Goal: Transaction & Acquisition: Purchase product/service

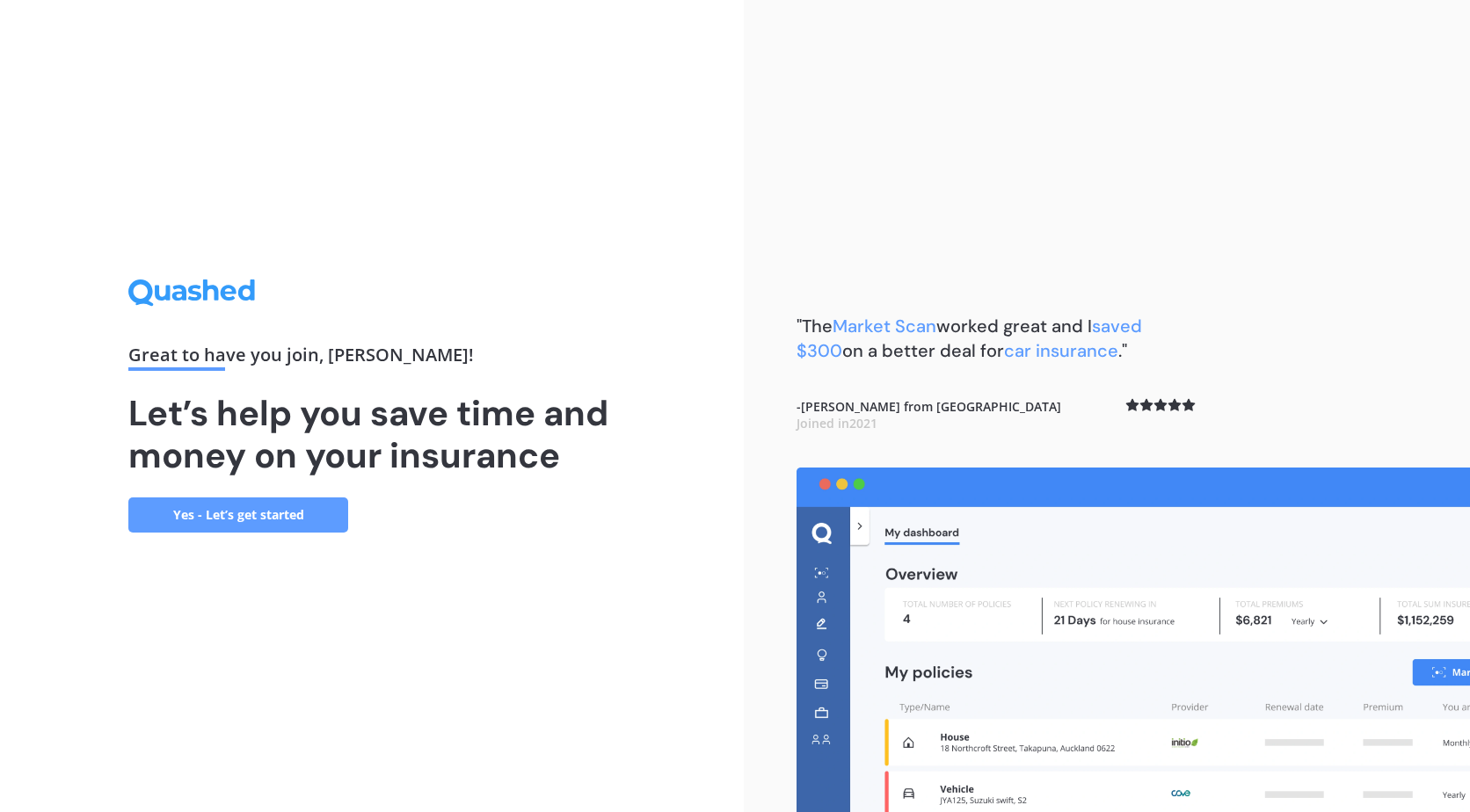
click at [285, 513] on link "Yes - Let’s get started" at bounding box center [238, 514] width 220 height 35
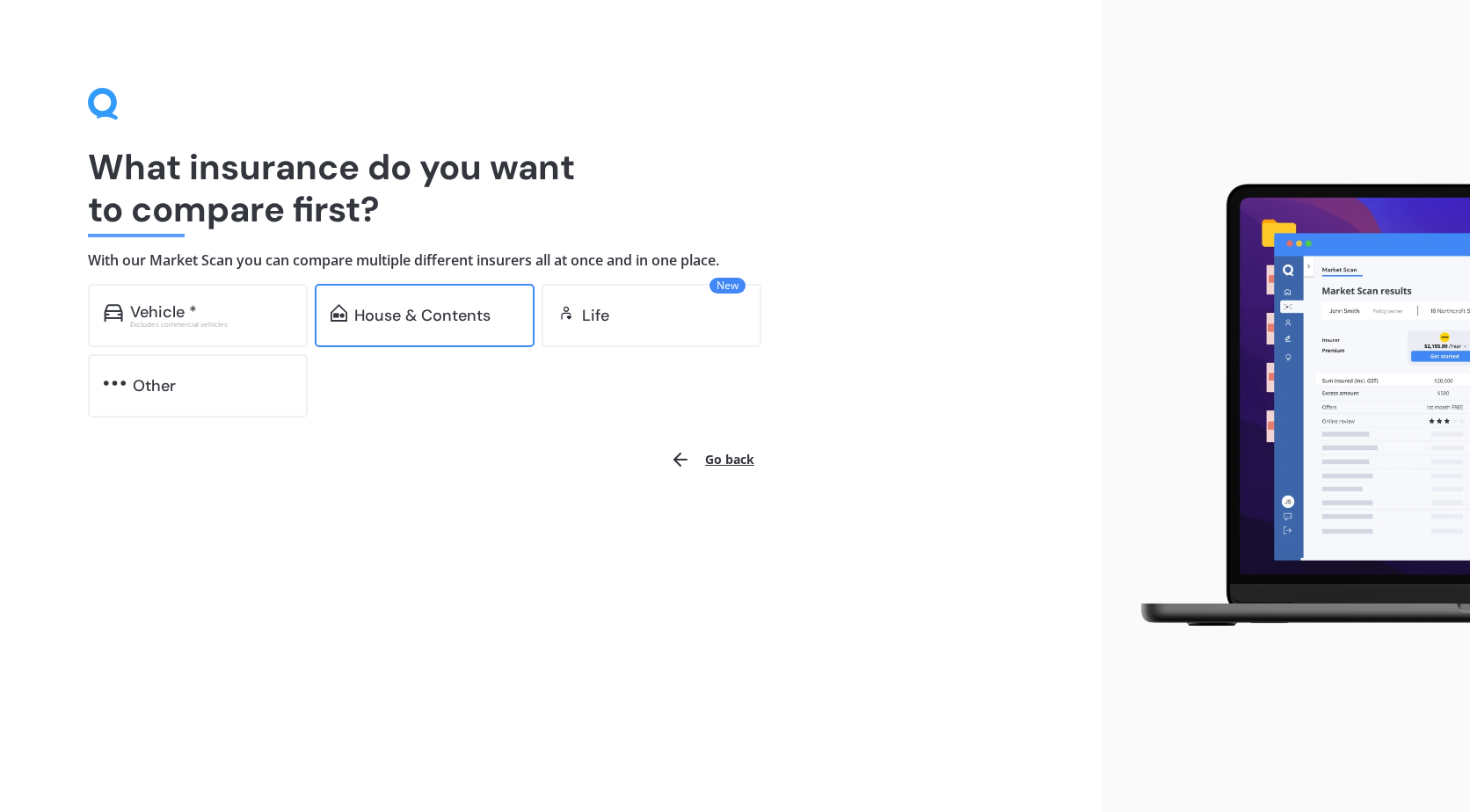
click at [434, 321] on div "House & Contents" at bounding box center [423, 316] width 136 height 18
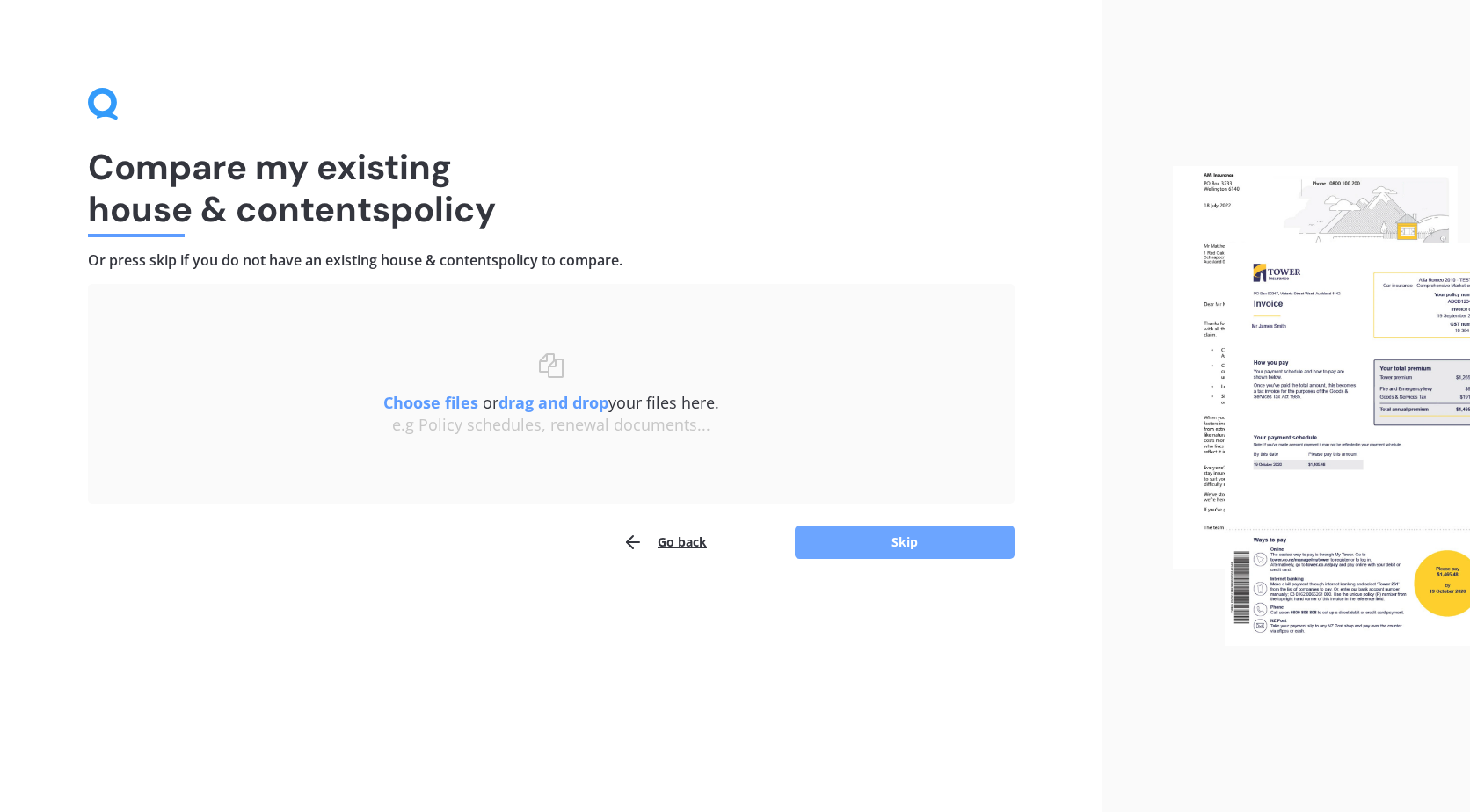
click at [899, 545] on button "Skip" at bounding box center [904, 542] width 220 height 33
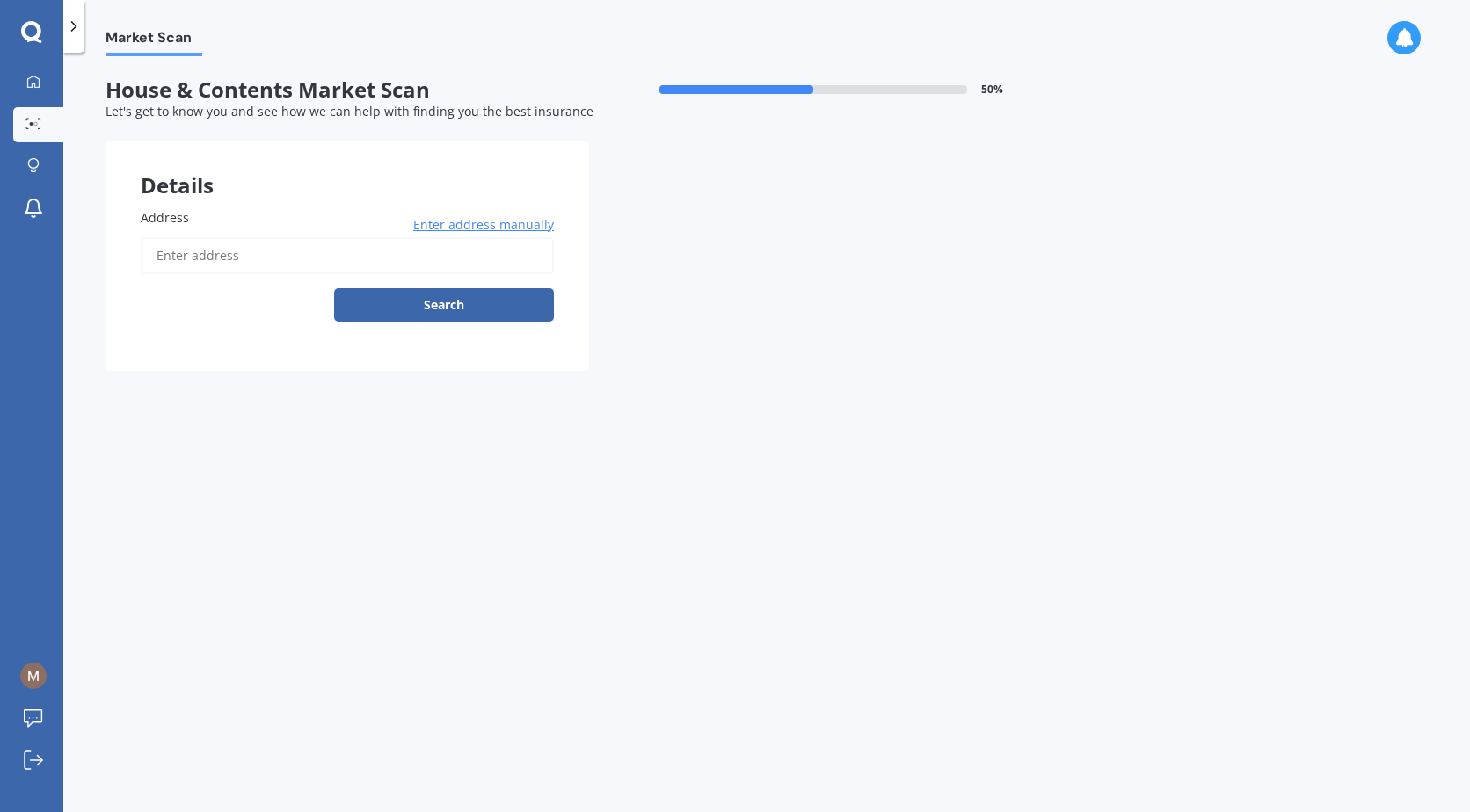
click at [301, 258] on input "Address" at bounding box center [347, 255] width 413 height 37
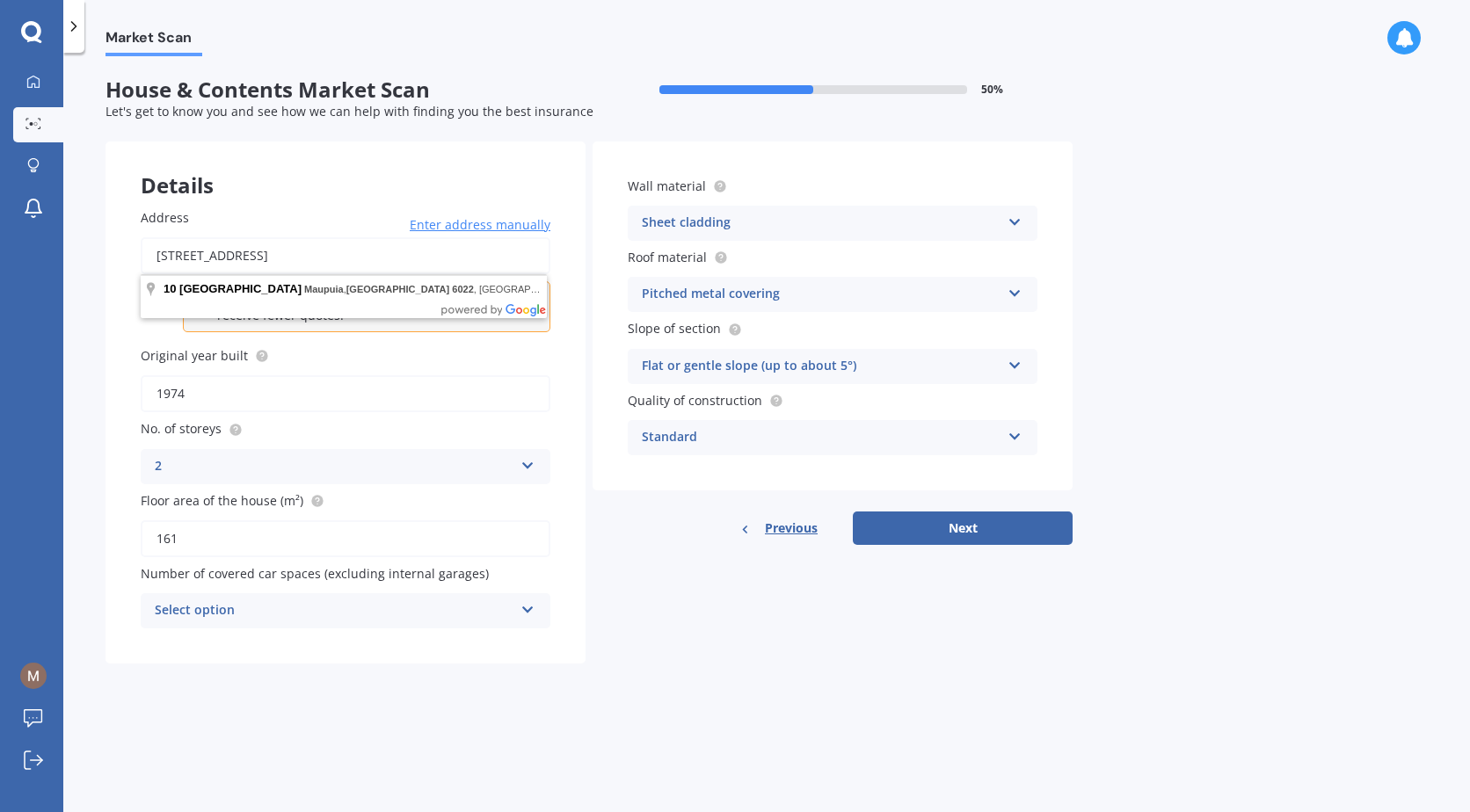
drag, startPoint x: 236, startPoint y: 251, endPoint x: 619, endPoint y: 231, distance: 383.5
click at [611, 235] on div "Details Address [STREET_ADDRESS] Enter address manually Your property may be in…" at bounding box center [589, 403] width 967 height 522
type input "[STREET_ADDRESS][PERSON_NAME] 2019"
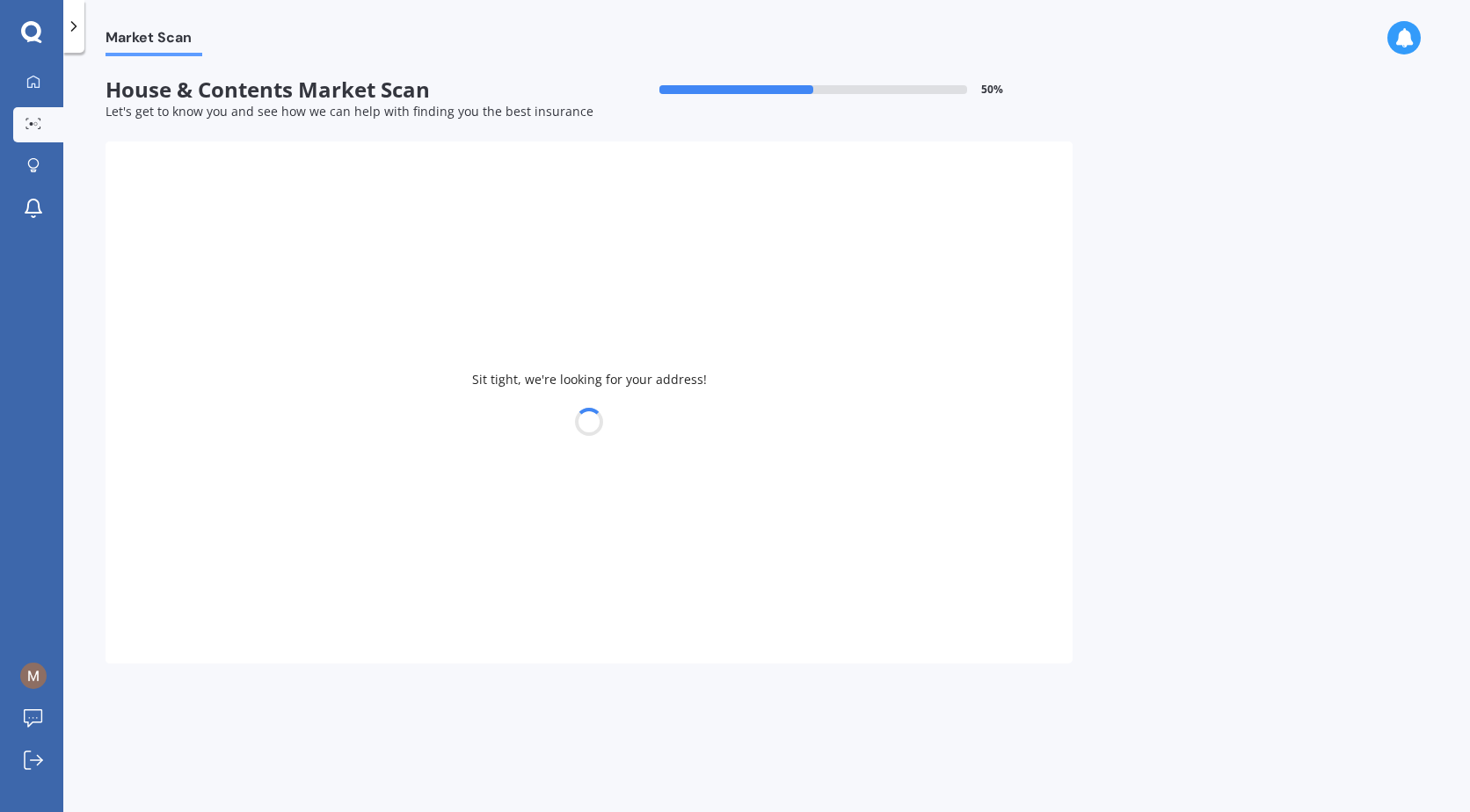
type input "2020"
type input "321"
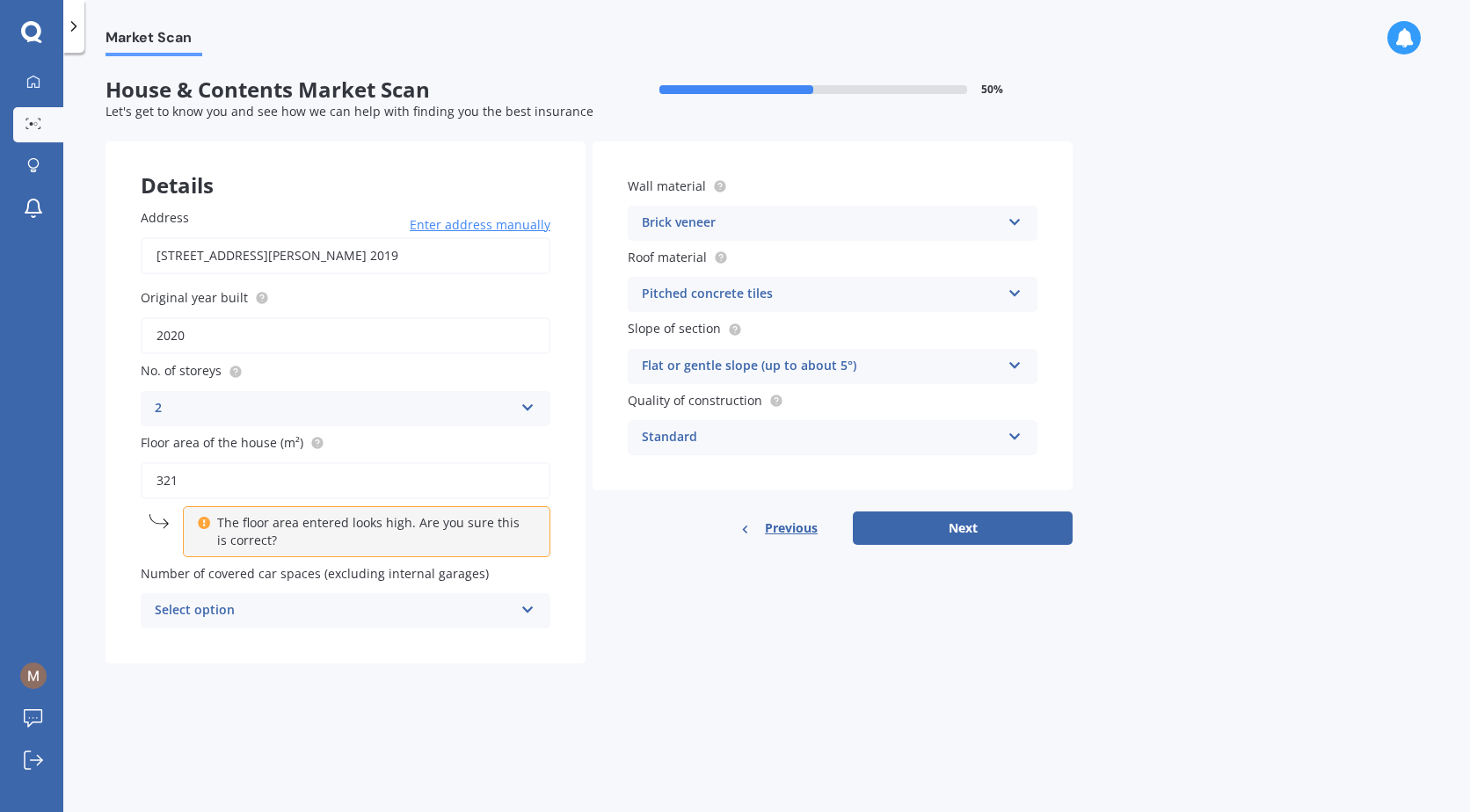
click at [328, 605] on div "Select option" at bounding box center [334, 611] width 359 height 22
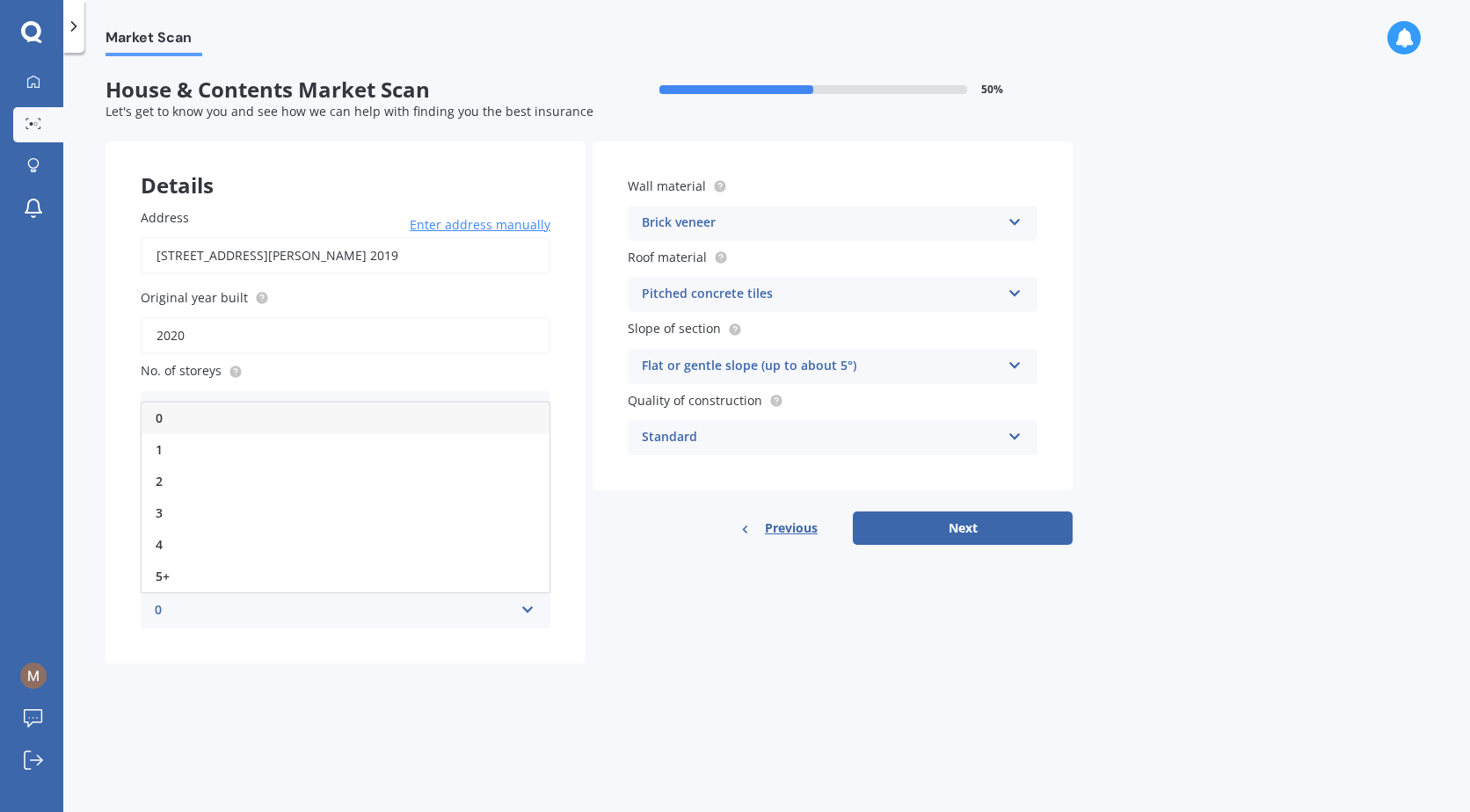
click at [285, 422] on div "0" at bounding box center [346, 418] width 407 height 31
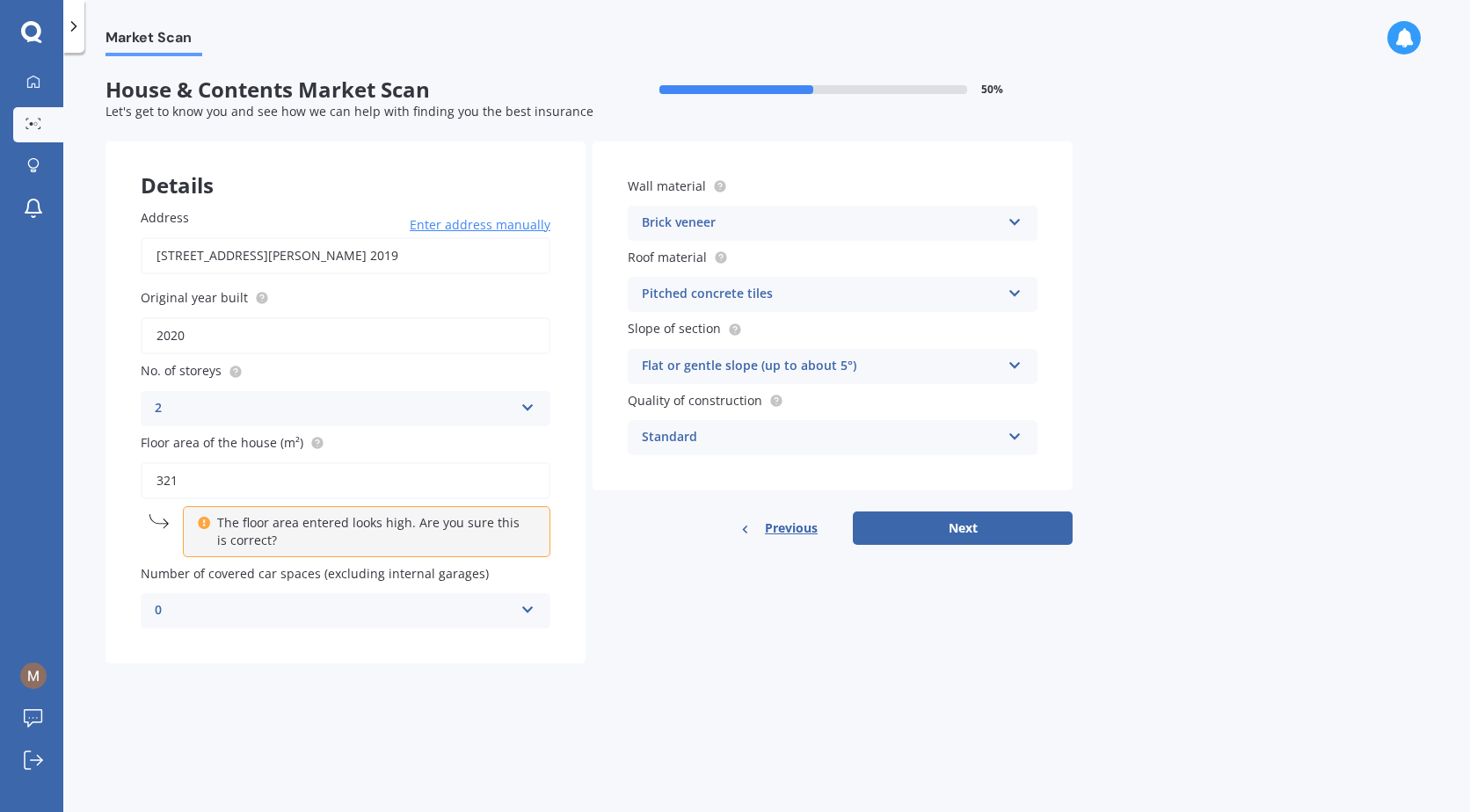
click at [813, 430] on div "Standard" at bounding box center [821, 438] width 359 height 22
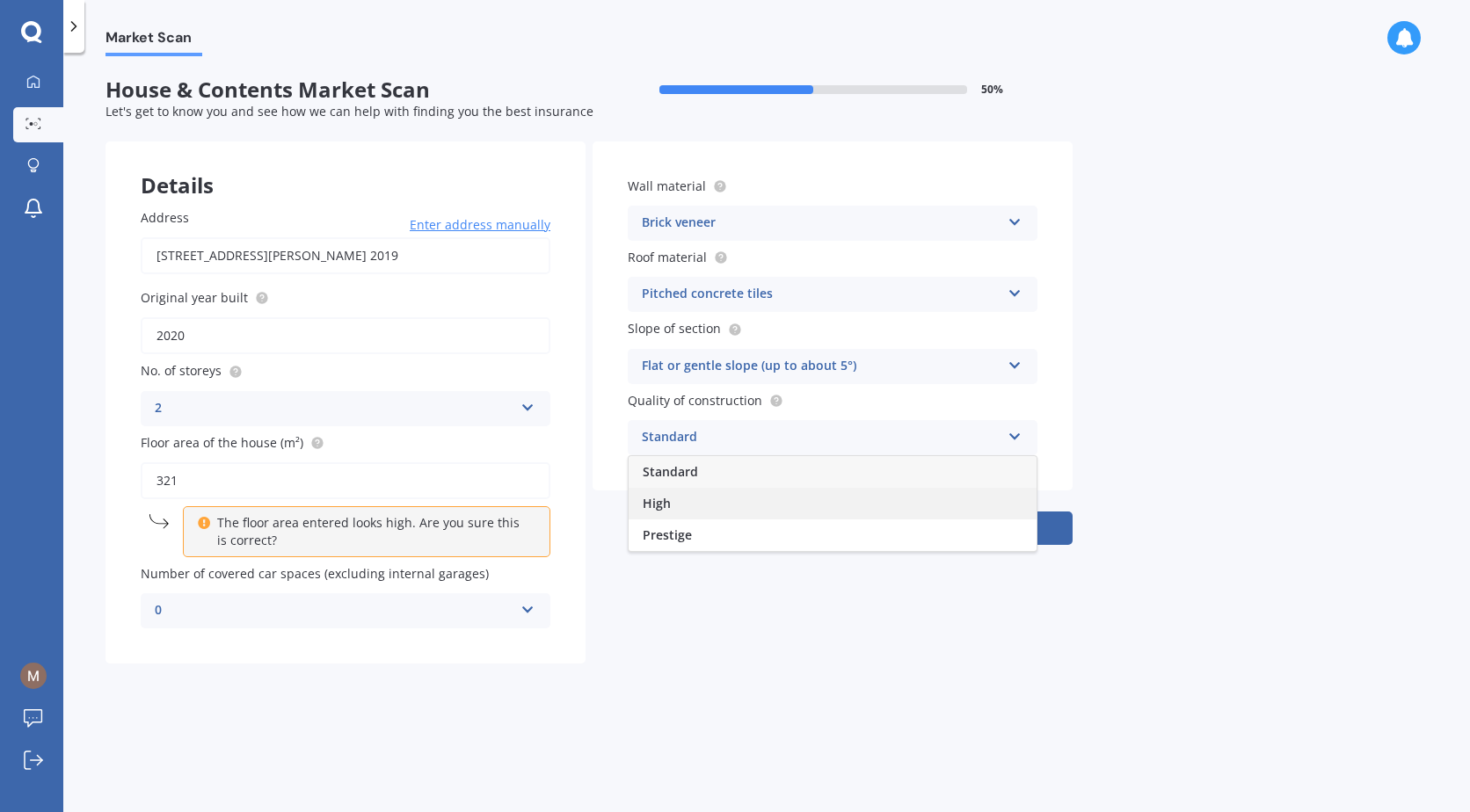
click at [784, 507] on div "High" at bounding box center [832, 503] width 407 height 31
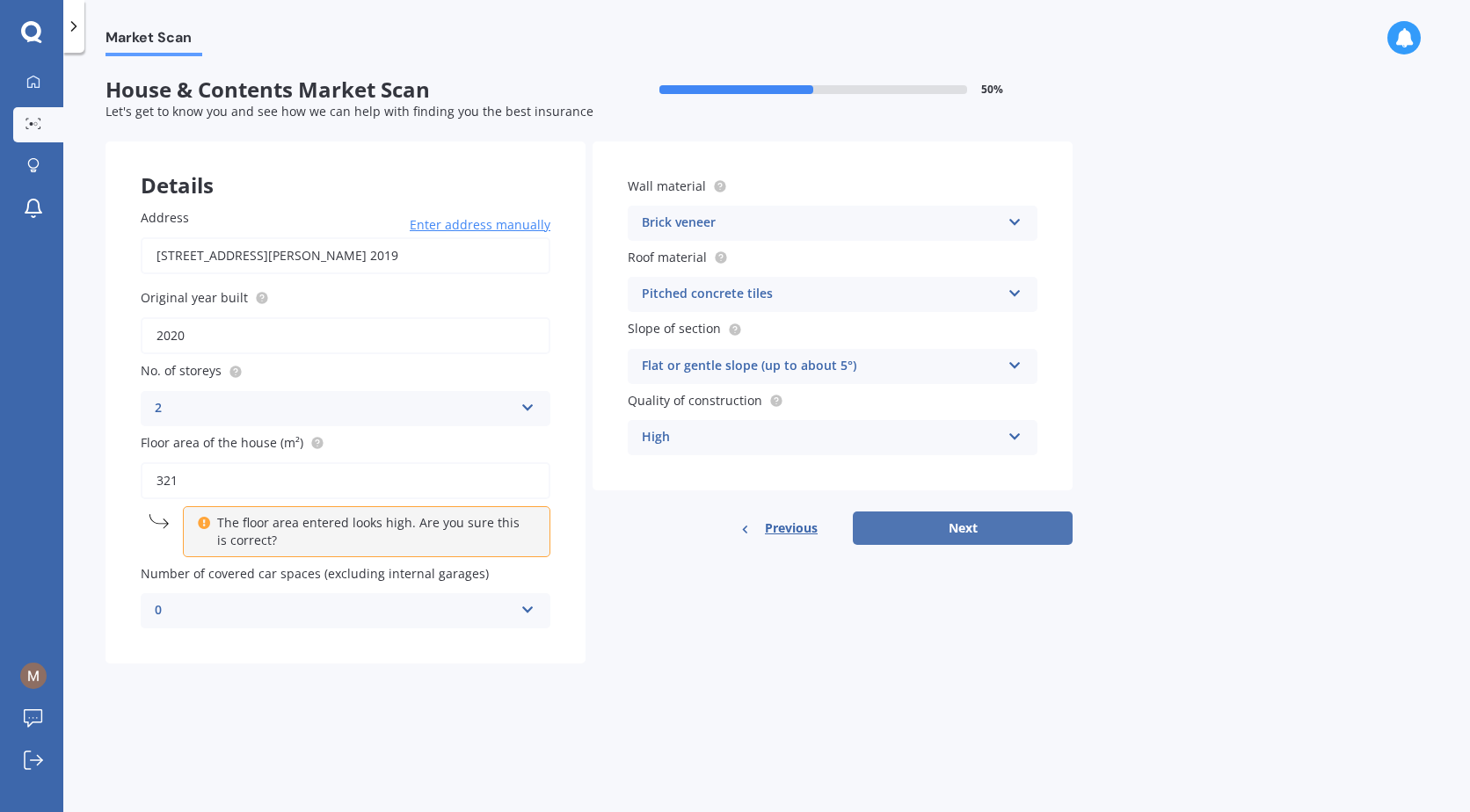
click at [943, 521] on button "Next" at bounding box center [962, 528] width 220 height 33
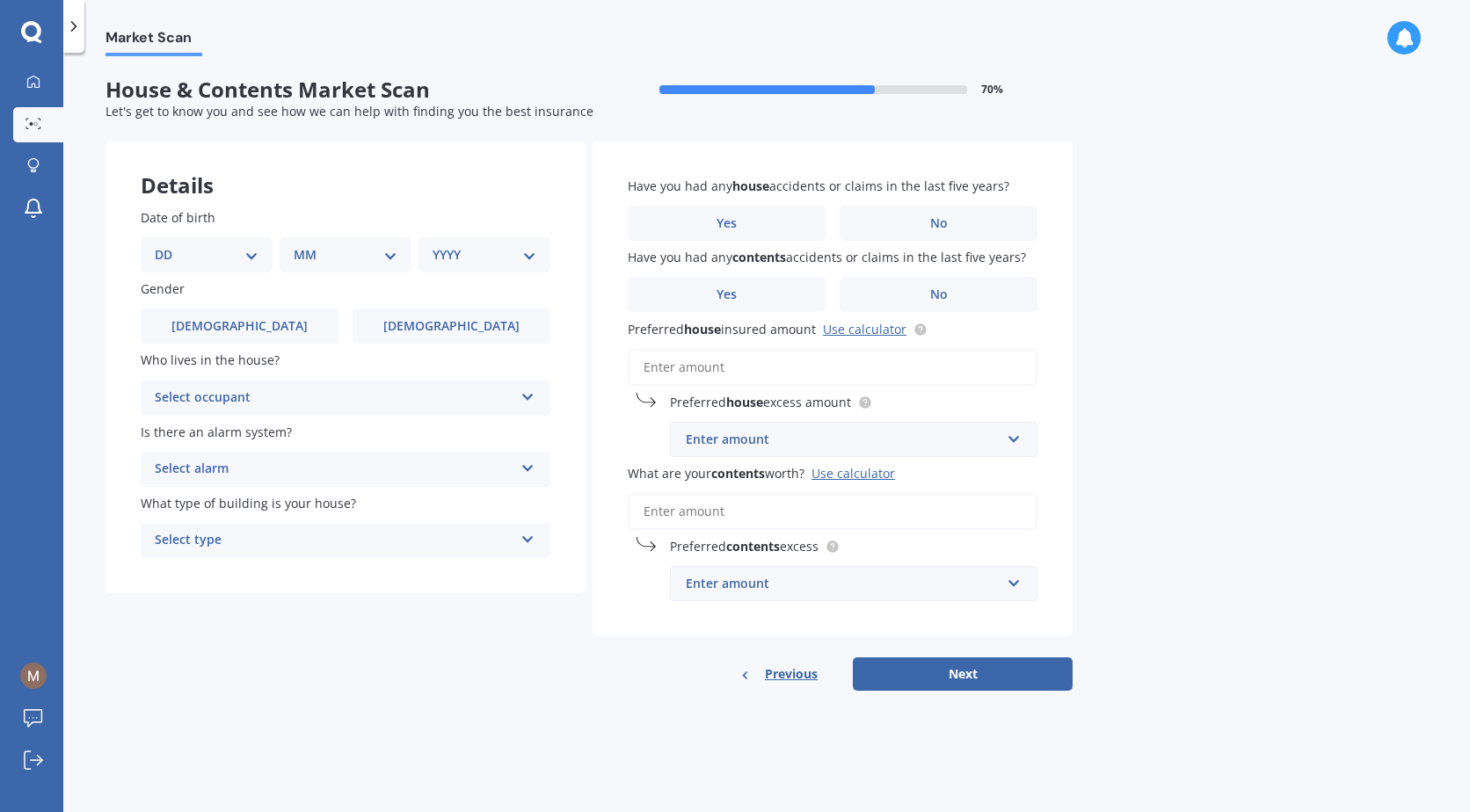
click at [249, 259] on select "DD 01 02 03 04 05 06 07 08 09 10 11 12 13 14 15 16 17 18 19 20 21 22 23 24 25 2…" at bounding box center [206, 255] width 104 height 20
select select "01"
click at [169, 245] on select "DD 01 02 03 04 05 06 07 08 09 10 11 12 13 14 15 16 17 18 19 20 21 22 23 24 25 2…" at bounding box center [206, 255] width 104 height 20
click at [352, 256] on select "MM 01 02 03 04 05 06 07 08 09 10 11 12" at bounding box center [349, 255] width 97 height 20
select select "01"
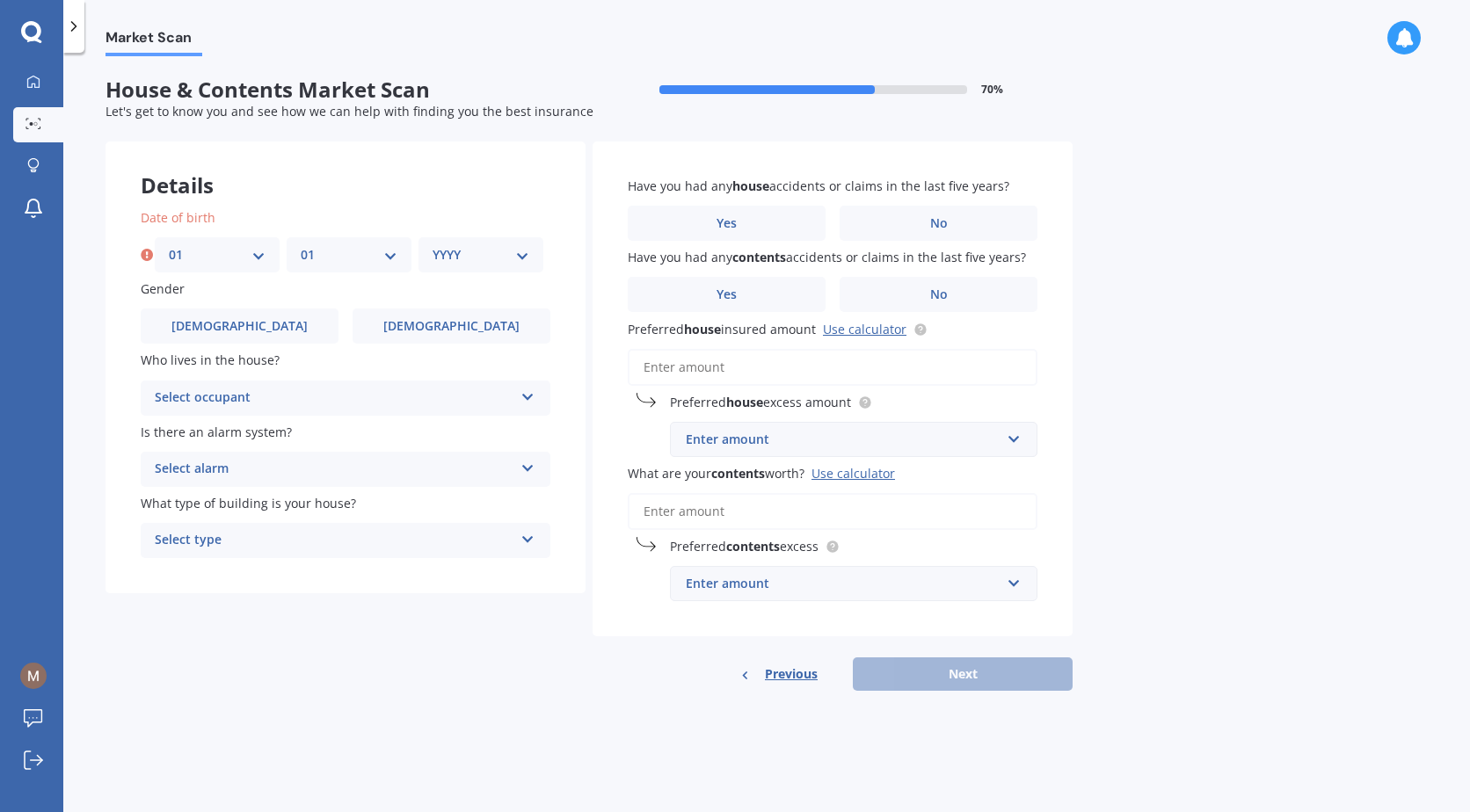
click at [301, 245] on select "MM 01 02 03 04 05 06 07 08 09 10 11 12" at bounding box center [349, 255] width 97 height 20
click at [438, 248] on select "YYYY 2009 2008 2007 2006 2005 2004 2003 2002 2001 2000 1999 1998 1997 1996 1995…" at bounding box center [481, 255] width 97 height 20
select select "1977"
click at [433, 245] on select "YYYY 2009 2008 2007 2006 2005 2004 2003 2002 2001 2000 1999 1998 1997 1996 1995…" at bounding box center [481, 255] width 97 height 20
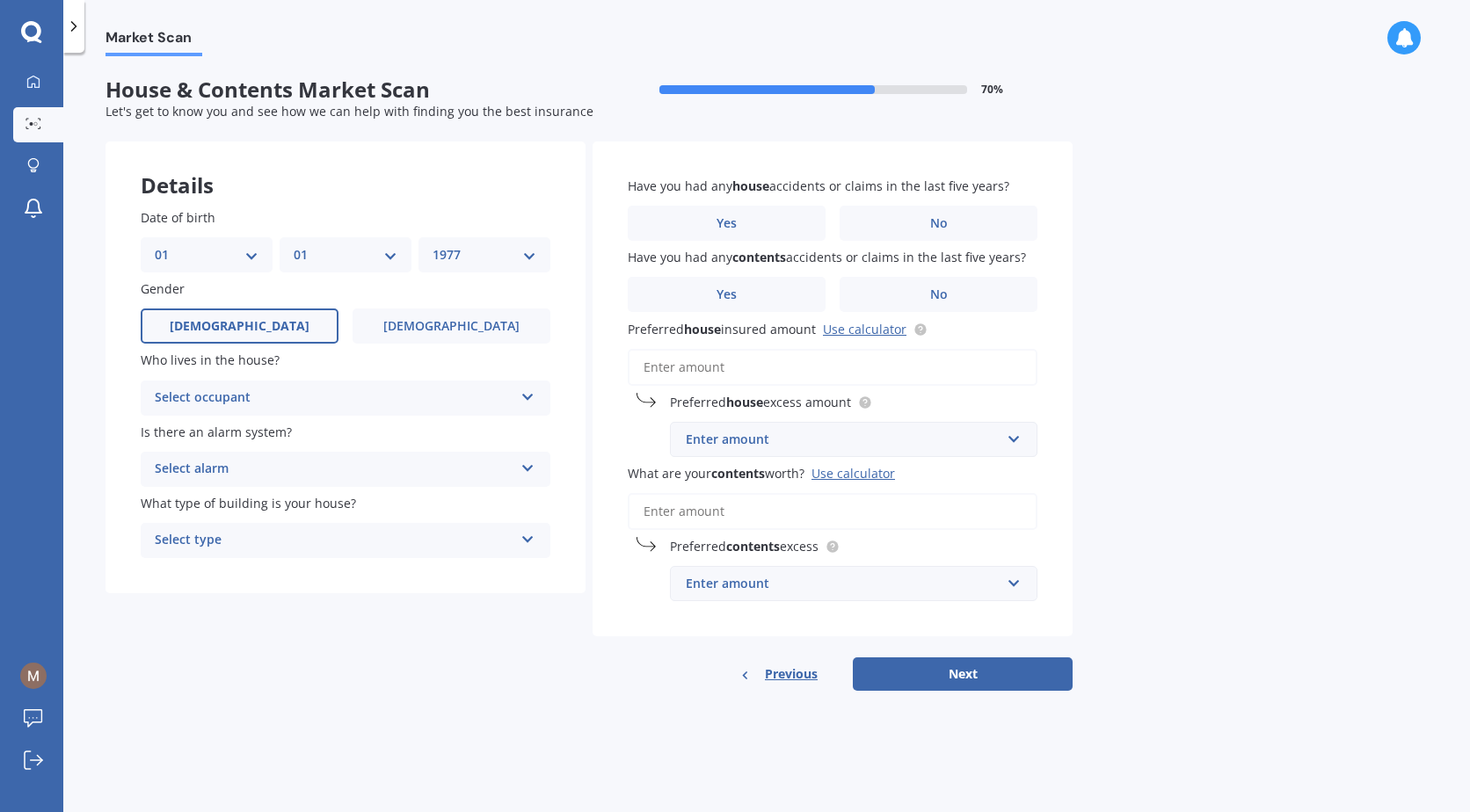
click at [303, 330] on label "[DEMOGRAPHIC_DATA]" at bounding box center [240, 326] width 197 height 35
click at [0, 0] on input "[DEMOGRAPHIC_DATA]" at bounding box center [0, 0] width 0 height 0
click at [289, 397] on div "Select occupant" at bounding box center [334, 398] width 359 height 22
click at [269, 460] on div "Owner + Boarder" at bounding box center [346, 464] width 407 height 31
click at [269, 460] on div "Select alarm" at bounding box center [334, 469] width 359 height 22
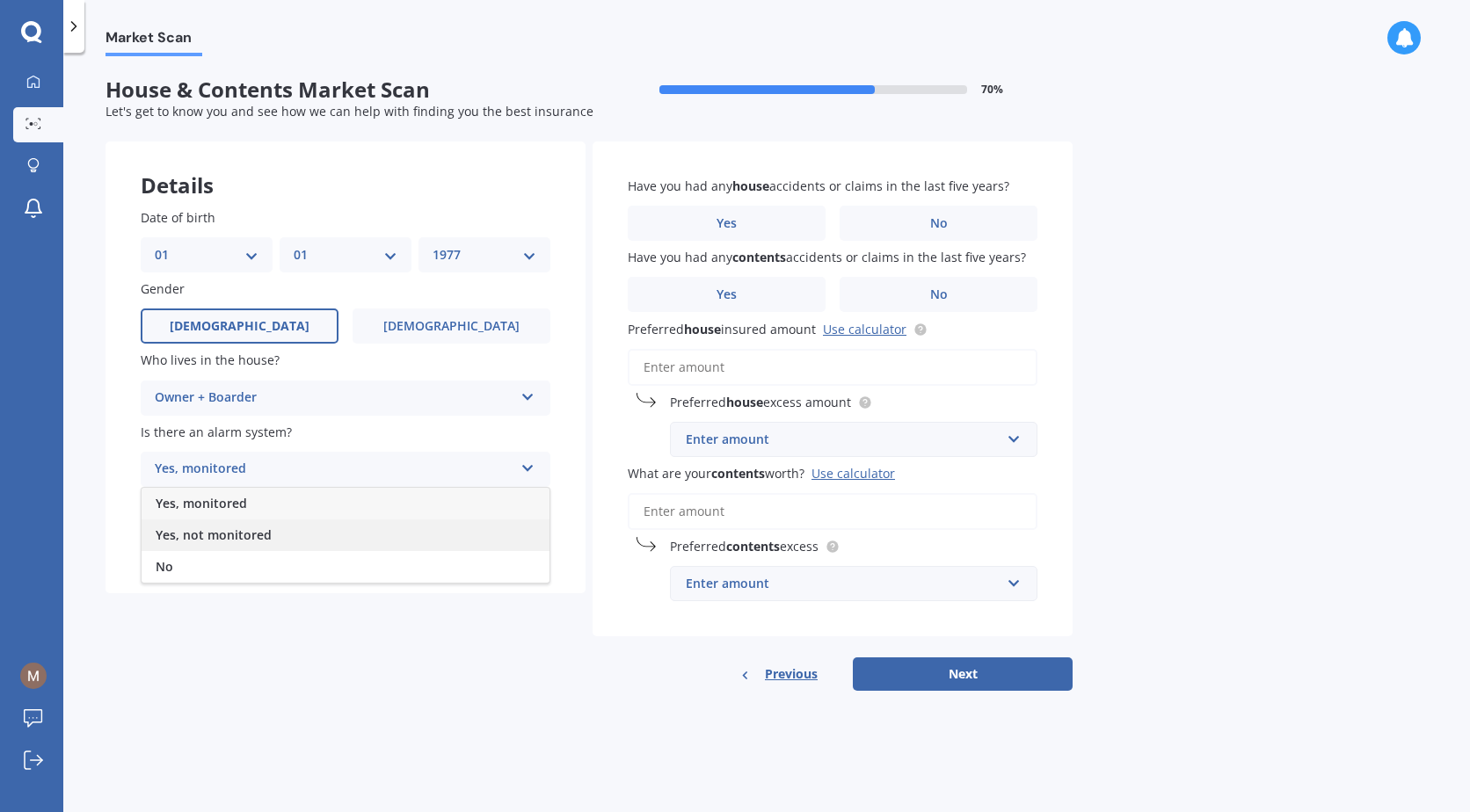
click at [241, 530] on span "Yes, not monitored" at bounding box center [213, 535] width 116 height 17
click at [240, 537] on div "Select type" at bounding box center [334, 541] width 359 height 22
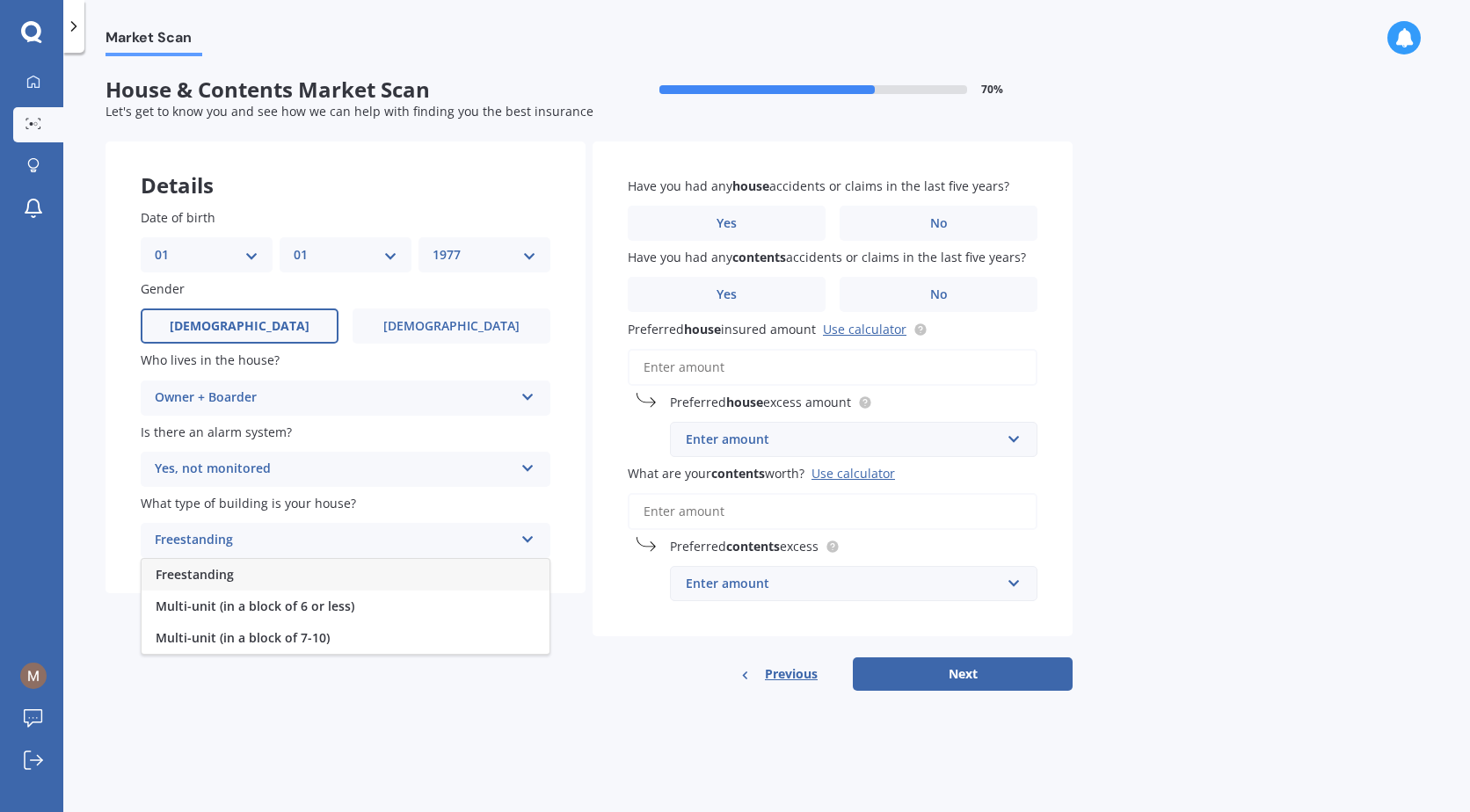
click at [238, 573] on div "Freestanding" at bounding box center [346, 574] width 407 height 31
click at [930, 217] on span "No" at bounding box center [939, 223] width 18 height 15
click at [0, 0] on input "No" at bounding box center [0, 0] width 0 height 0
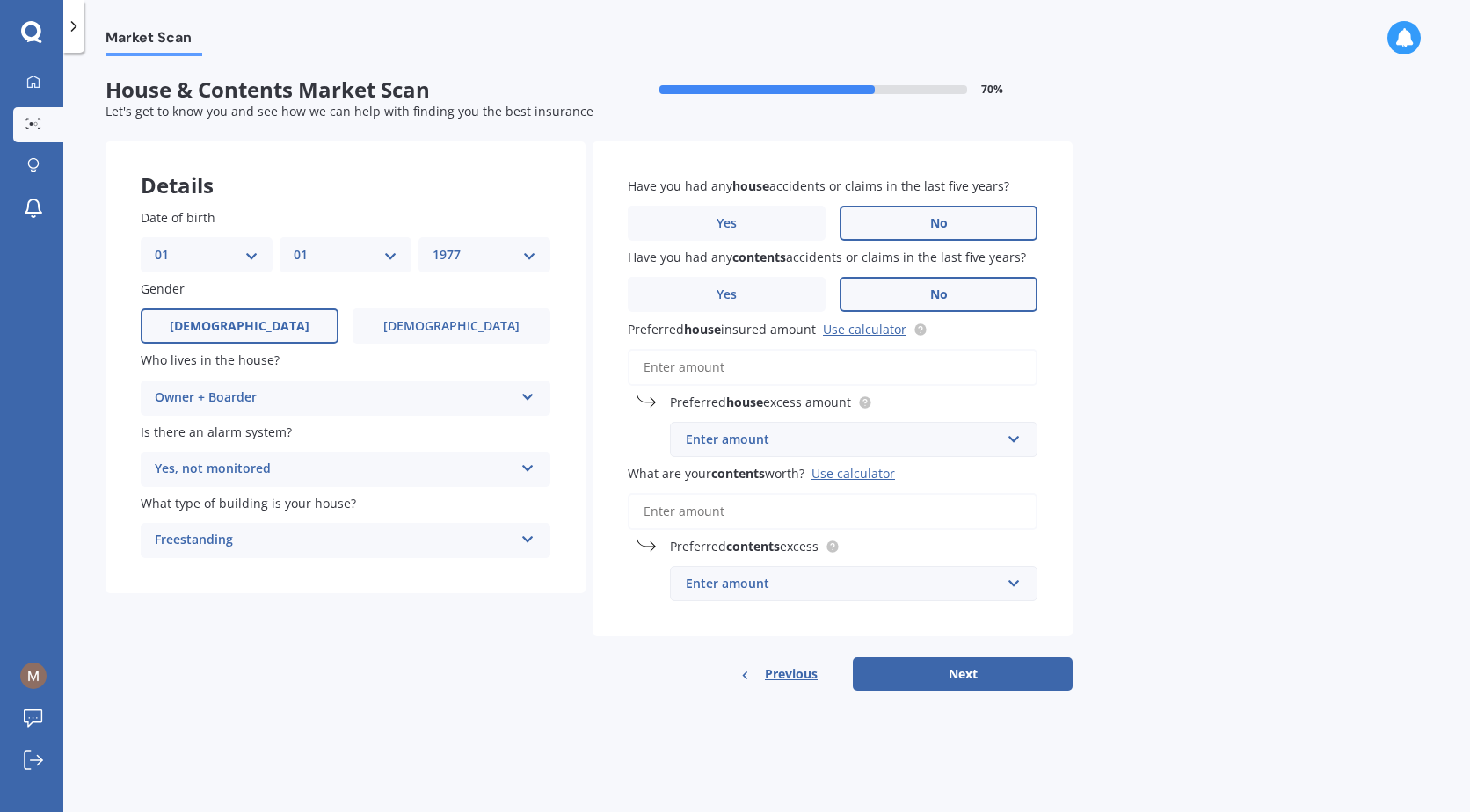
click at [922, 281] on label "No" at bounding box center [938, 294] width 197 height 35
click at [0, 0] on input "No" at bounding box center [0, 0] width 0 height 0
click at [847, 370] on input "Preferred house insured amount Use calculator" at bounding box center [832, 367] width 409 height 37
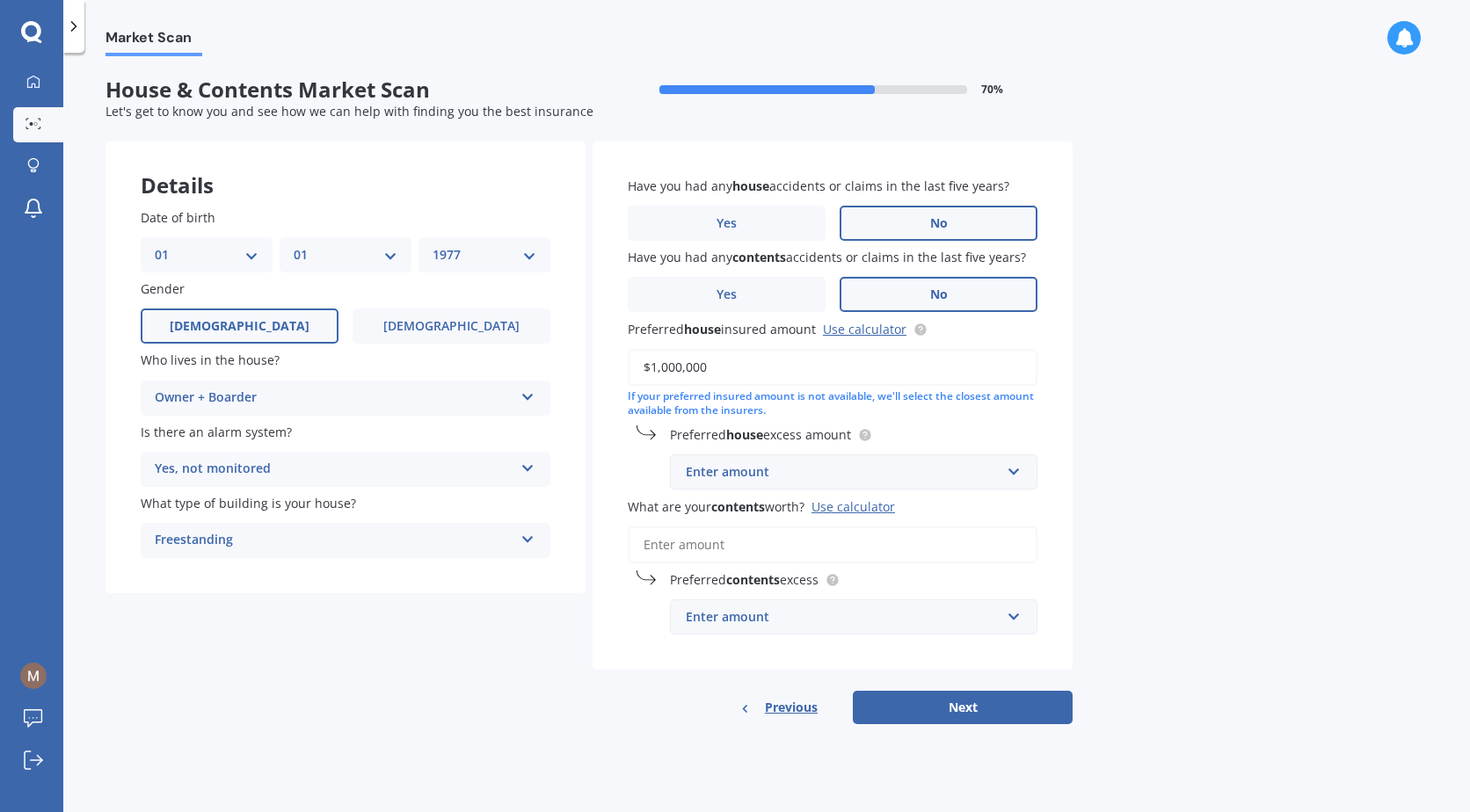
type input "$1,000,000"
click at [946, 461] on input "text" at bounding box center [847, 471] width 352 height 33
click at [976, 511] on div "$300" at bounding box center [853, 505] width 365 height 32
click at [954, 544] on input "What are your contents worth? Use calculator" at bounding box center [832, 545] width 409 height 37
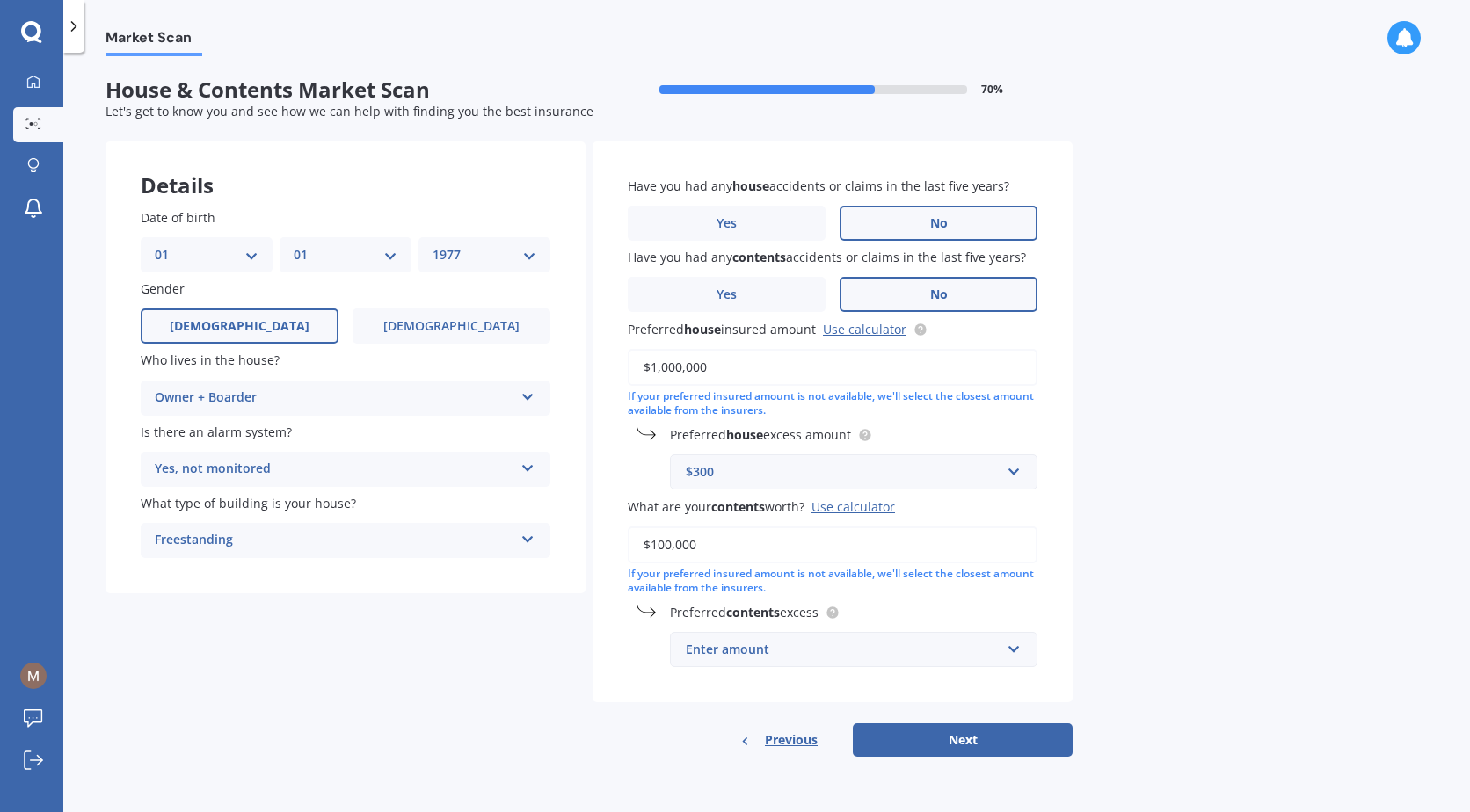
type input "$100,000"
click at [914, 650] on div "Enter amount" at bounding box center [843, 650] width 315 height 20
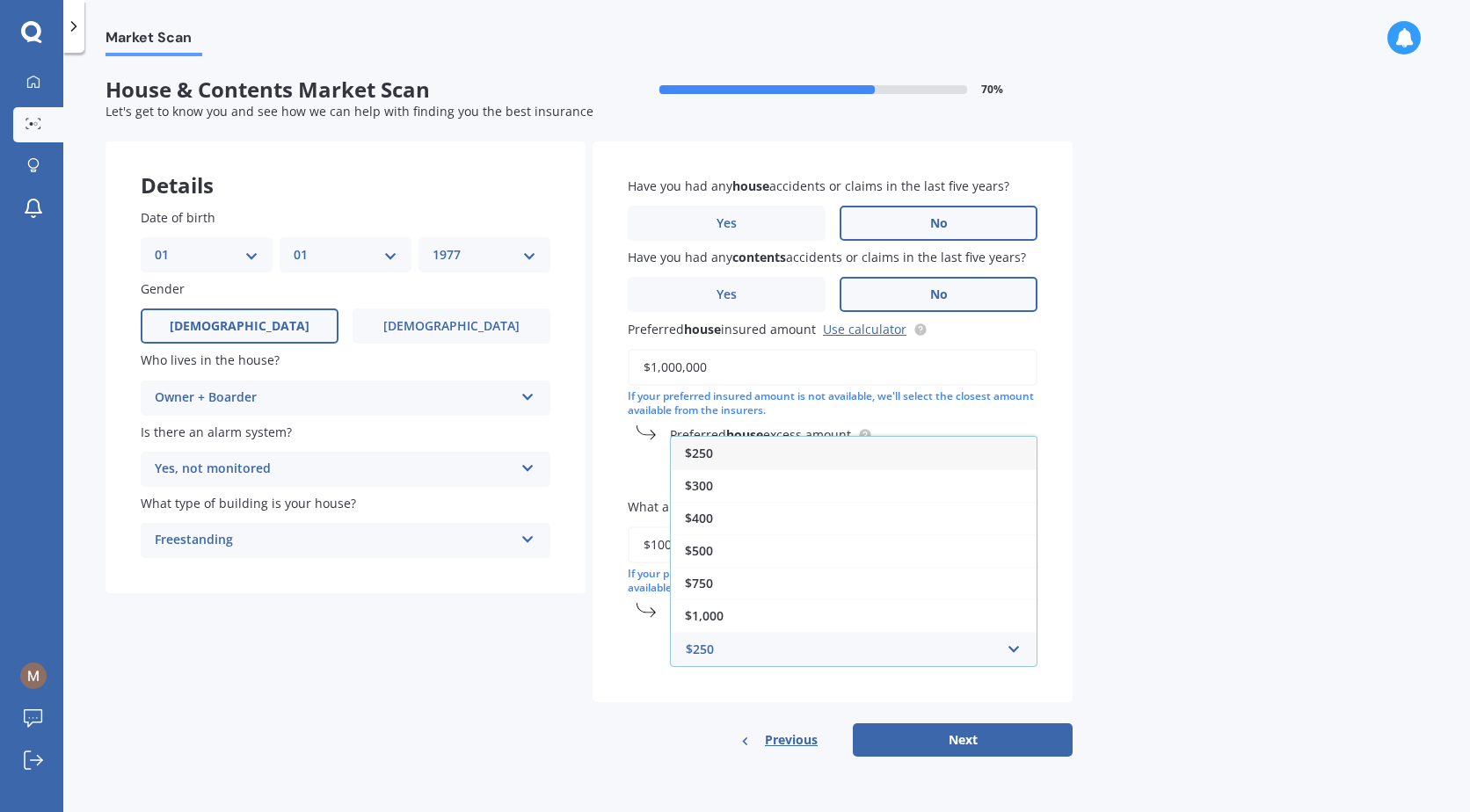
click at [782, 451] on div "$250" at bounding box center [853, 453] width 365 height 32
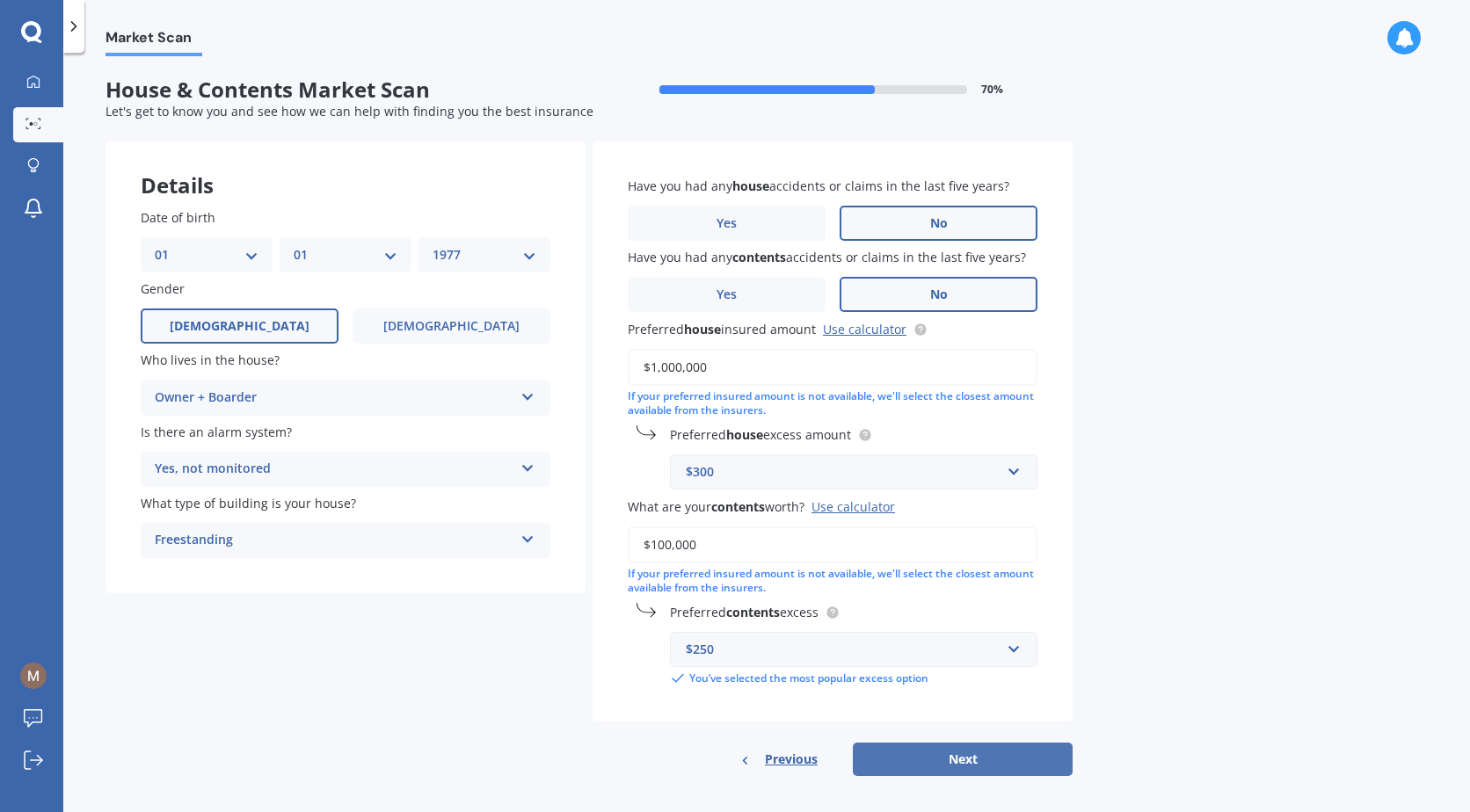
click at [963, 757] on button "Next" at bounding box center [962, 759] width 220 height 33
select select "01"
select select "1977"
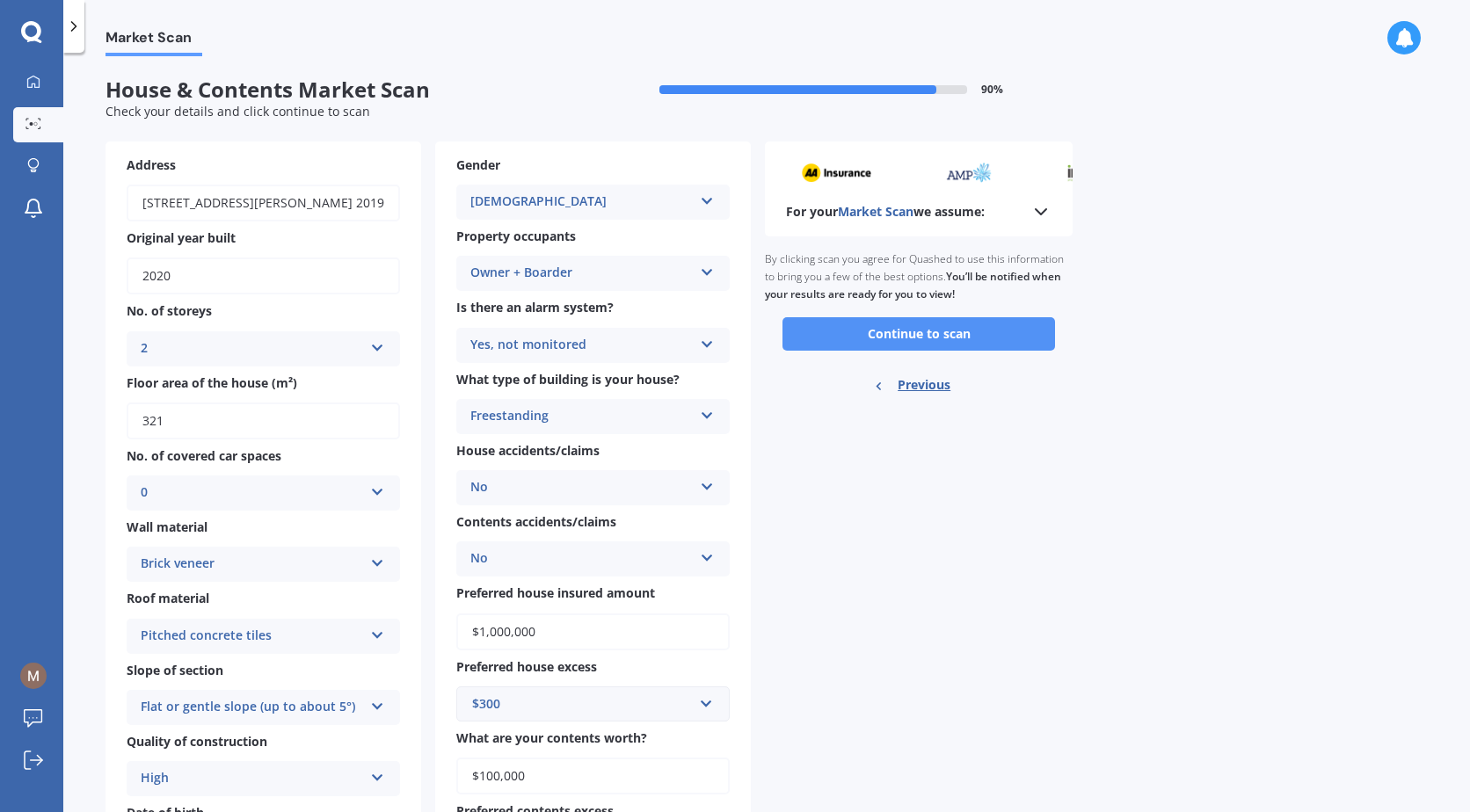
click at [980, 333] on button "Continue to scan" at bounding box center [919, 334] width 273 height 33
